Goal: Information Seeking & Learning: Learn about a topic

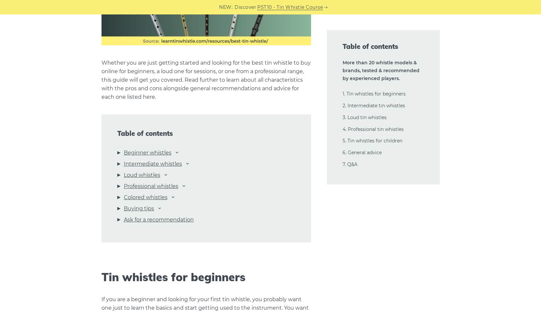
scroll to position [657, 0]
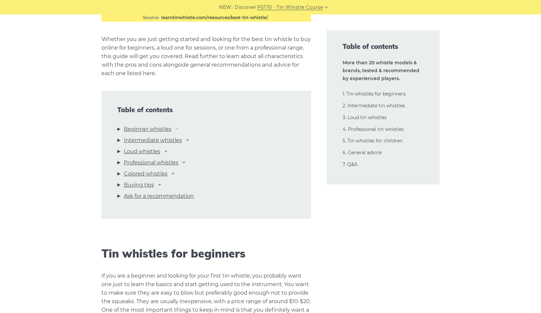
click at [176, 129] on icon at bounding box center [176, 128] width 5 height 5
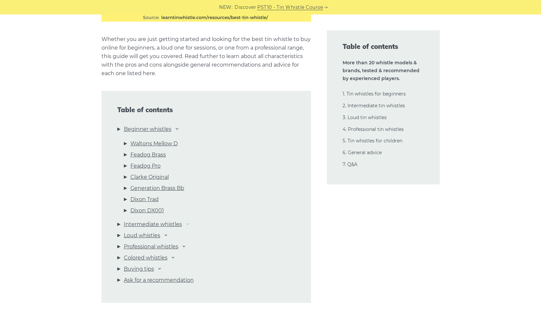
click at [187, 225] on icon at bounding box center [187, 223] width 5 height 5
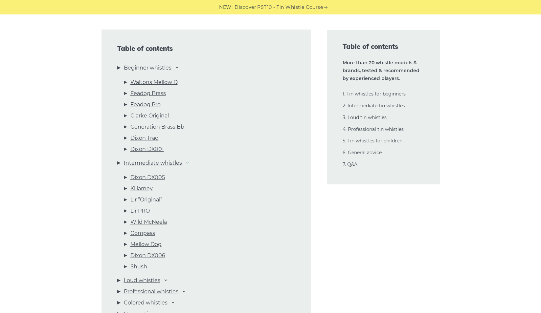
scroll to position [724, 0]
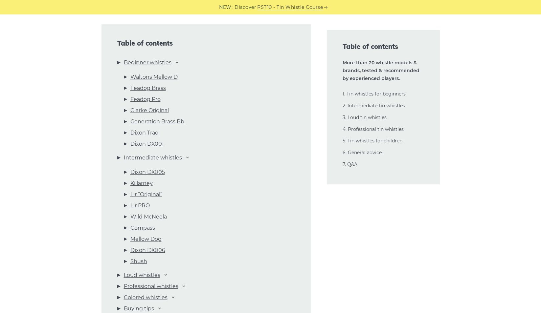
click at [124, 171] on li "Dixon DX005" at bounding box center [209, 173] width 171 height 11
click at [141, 174] on link "Dixon DX005" at bounding box center [147, 172] width 34 height 9
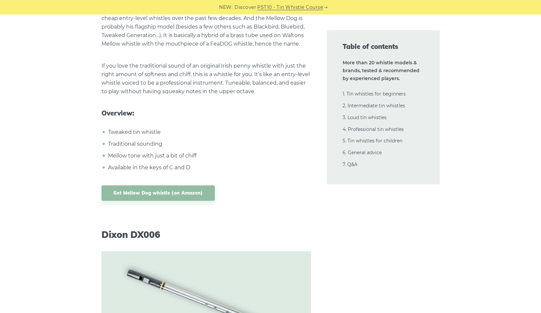
scroll to position [6307, 0]
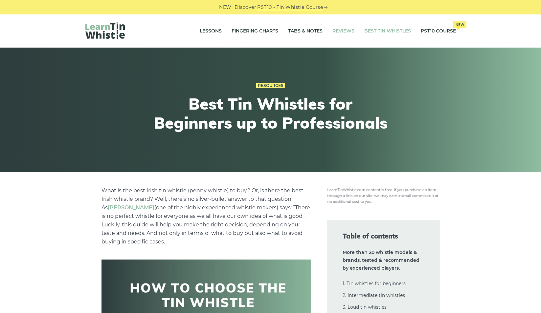
click at [337, 30] on link "Reviews" at bounding box center [343, 31] width 22 height 16
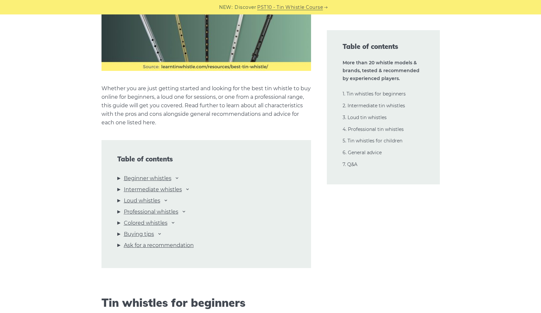
scroll to position [635, 0]
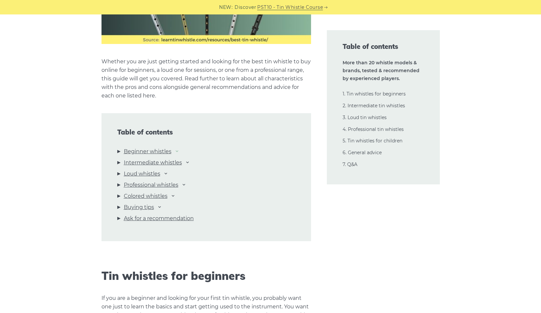
click at [178, 150] on icon at bounding box center [176, 150] width 5 height 5
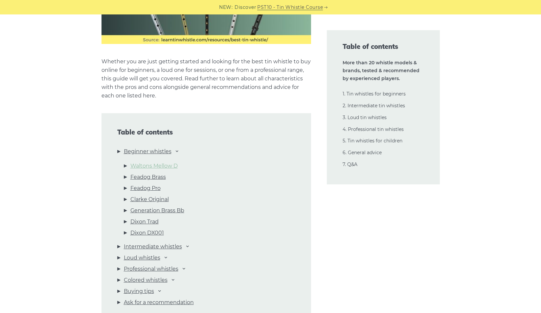
click at [164, 168] on link "Waltons Mellow D" at bounding box center [153, 166] width 47 height 9
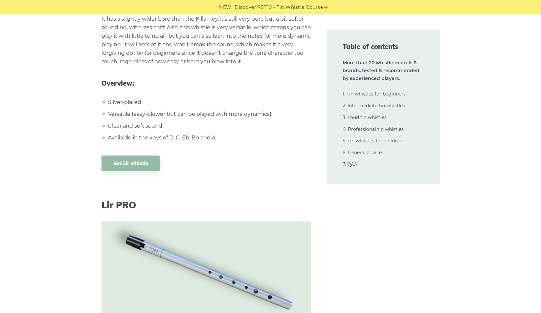
scroll to position [4828, 0]
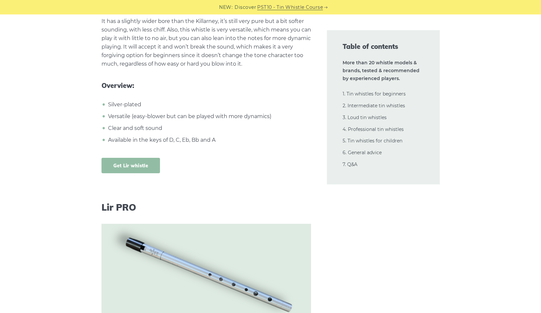
click at [120, 158] on link "Get Lir whistle" at bounding box center [130, 165] width 59 height 15
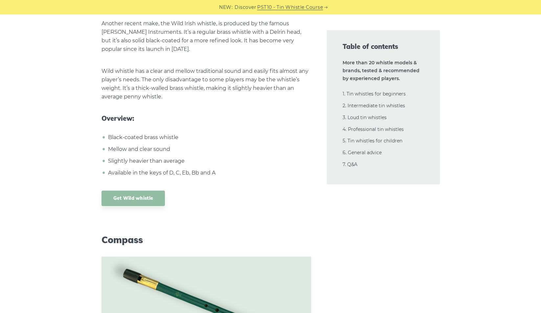
scroll to position [5524, 0]
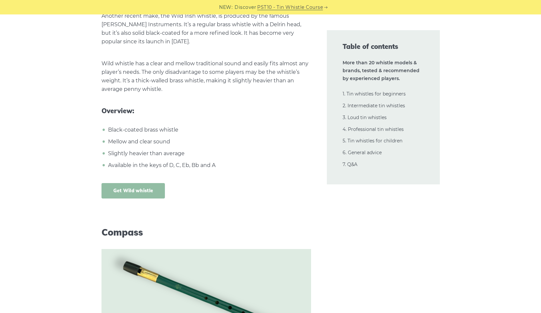
click at [144, 183] on link "Get Wild whistle" at bounding box center [133, 190] width 64 height 15
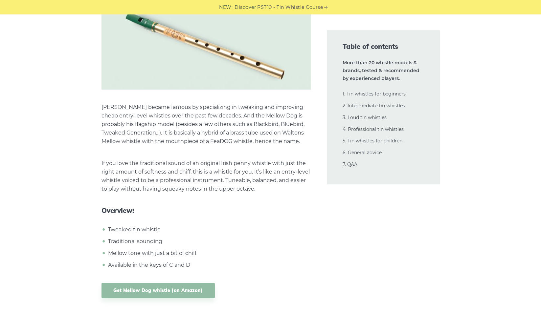
scroll to position [6173, 0]
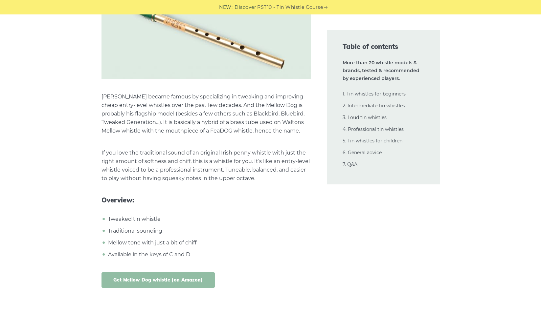
click at [181, 273] on link "Get Mellow Dog whistle (on Amazon)" at bounding box center [157, 280] width 113 height 15
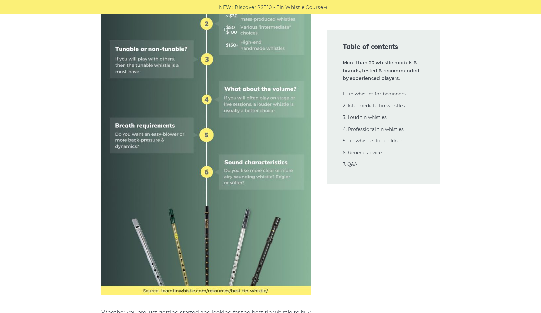
scroll to position [0, 0]
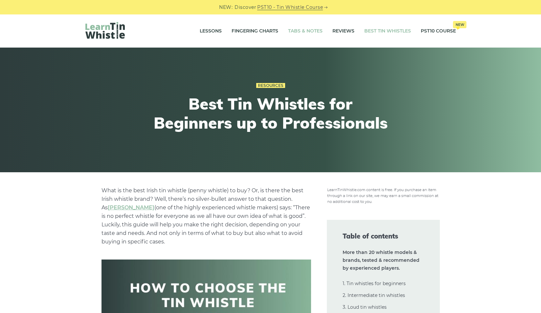
click at [306, 31] on link "Tabs & Notes" at bounding box center [305, 31] width 34 height 16
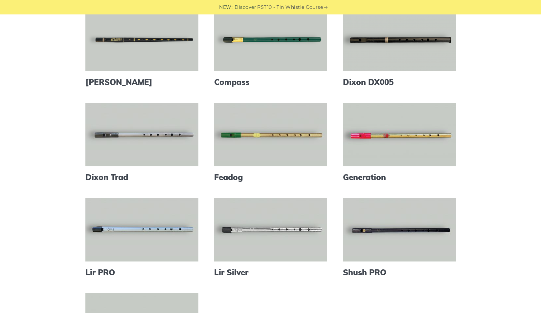
scroll to position [171, 0]
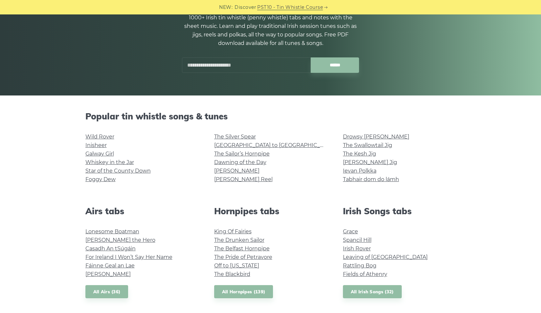
scroll to position [77, 0]
click at [236, 239] on link "The Drunken Sailor" at bounding box center [239, 240] width 50 height 6
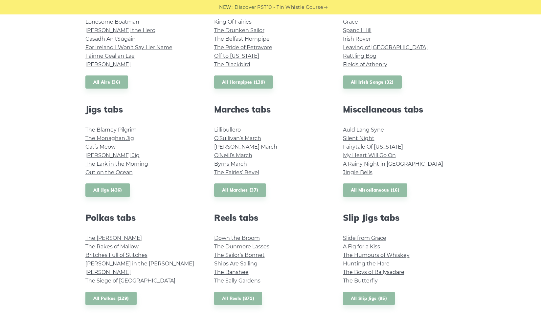
scroll to position [288, 0]
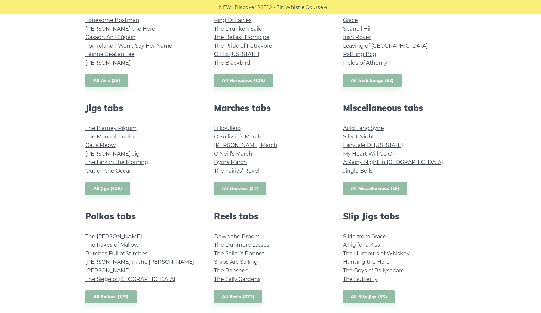
click at [371, 188] on link "All Miscellaneous (16)" at bounding box center [375, 188] width 65 height 13
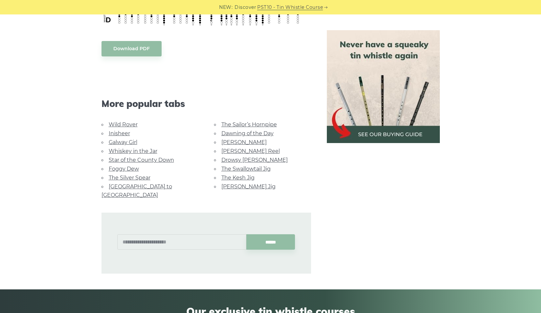
scroll to position [1049, 0]
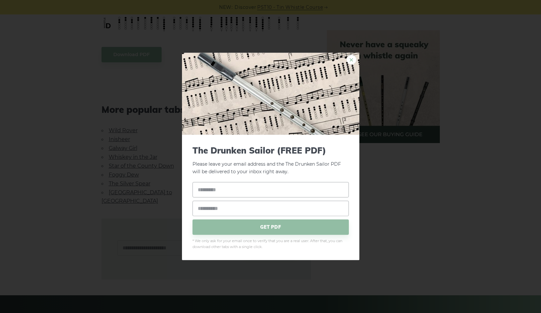
click at [350, 61] on link "×" at bounding box center [351, 60] width 10 height 10
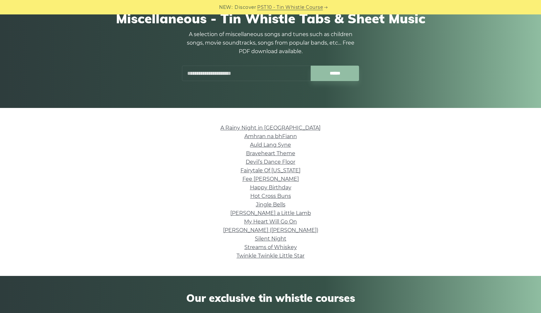
scroll to position [84, 0]
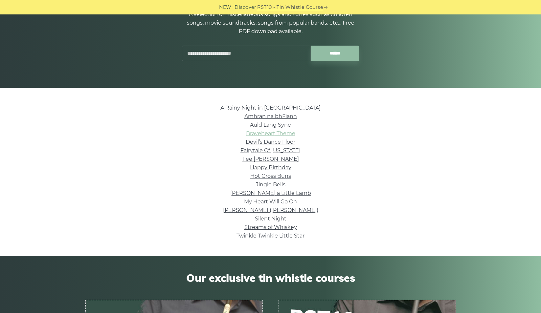
click at [268, 133] on link "Braveheart Theme" at bounding box center [270, 133] width 49 height 6
click at [257, 202] on link "My Heart Will Go On" at bounding box center [270, 202] width 53 height 6
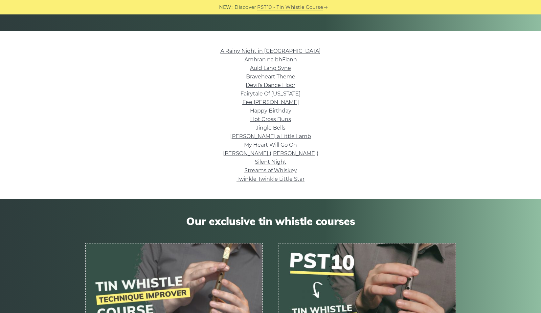
scroll to position [0, 0]
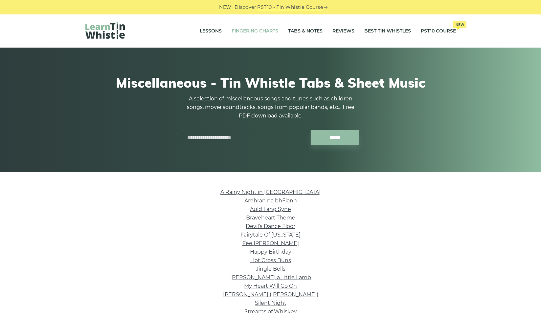
click at [255, 32] on link "Fingering Charts" at bounding box center [254, 31] width 47 height 16
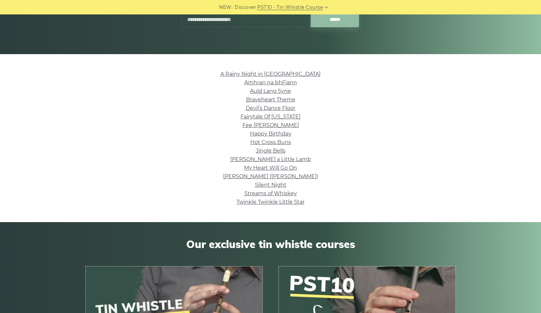
scroll to position [108, 0]
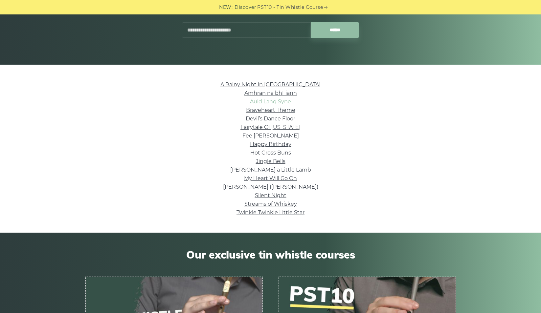
click at [272, 100] on link "Auld Lang Syne" at bounding box center [270, 101] width 41 height 6
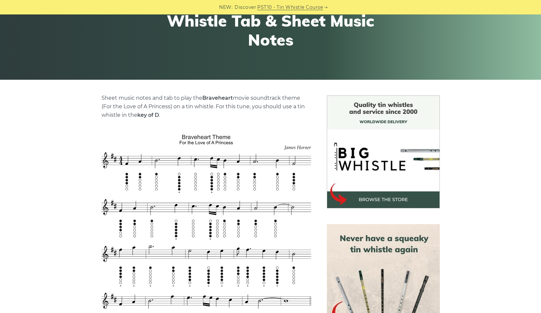
scroll to position [86, 0]
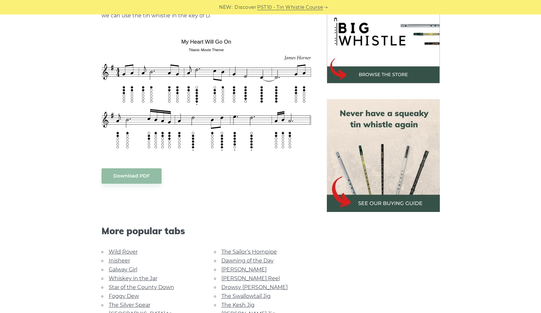
scroll to position [127, 0]
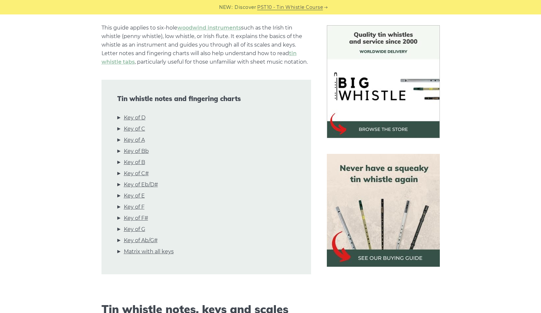
scroll to position [201, 0]
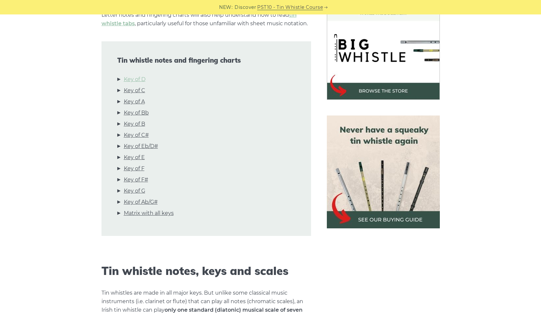
click at [134, 79] on link "Key of D" at bounding box center [135, 79] width 22 height 9
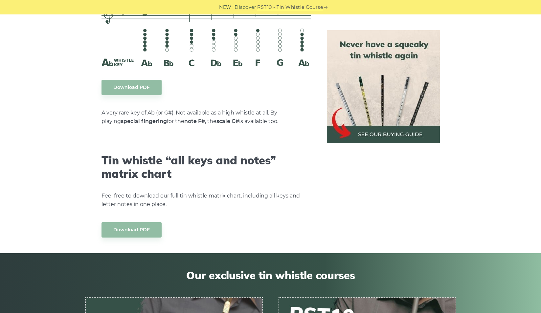
scroll to position [3593, 0]
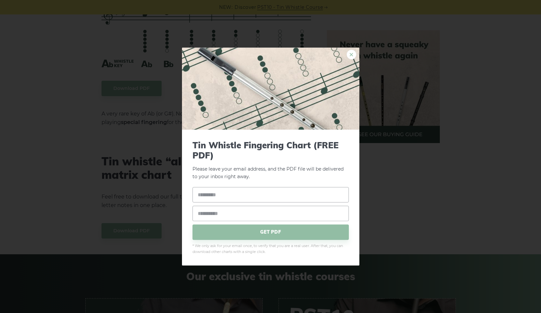
click at [350, 55] on link "×" at bounding box center [351, 55] width 10 height 10
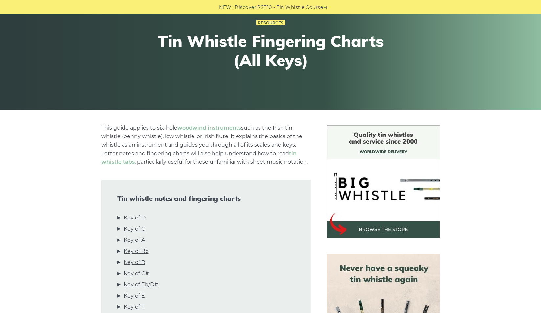
scroll to position [0, 0]
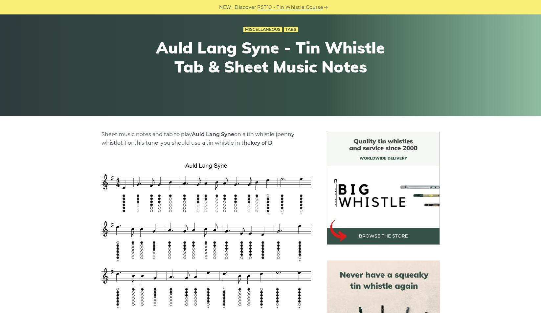
scroll to position [56, 0]
